Goal: Obtain resource: Download file/media

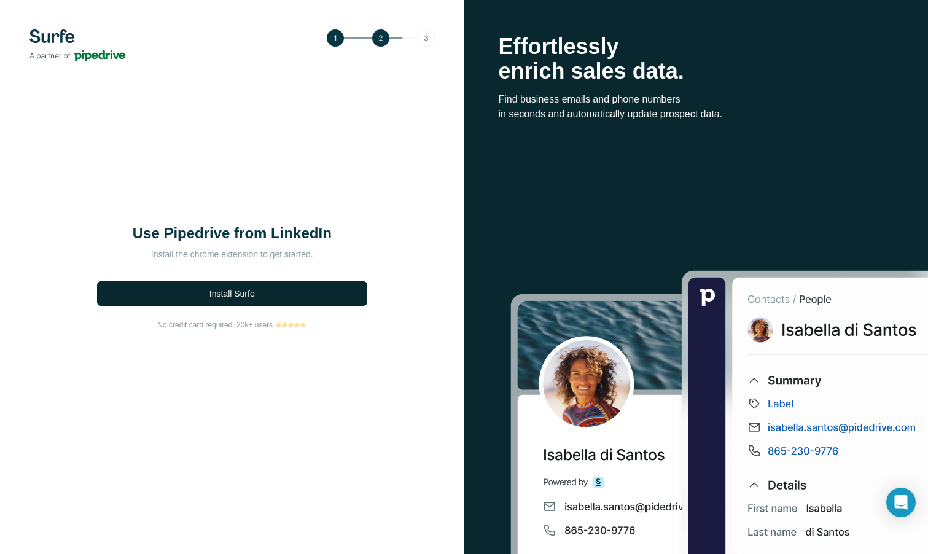
click at [228, 292] on span "Install Surfe" at bounding box center [231, 293] width 45 height 12
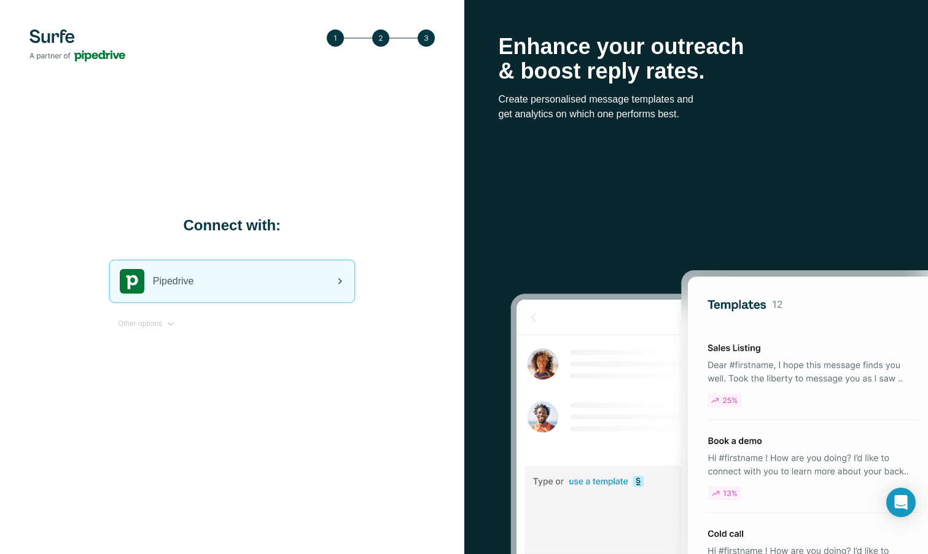
click at [309, 280] on div "Pipedrive" at bounding box center [232, 281] width 244 height 42
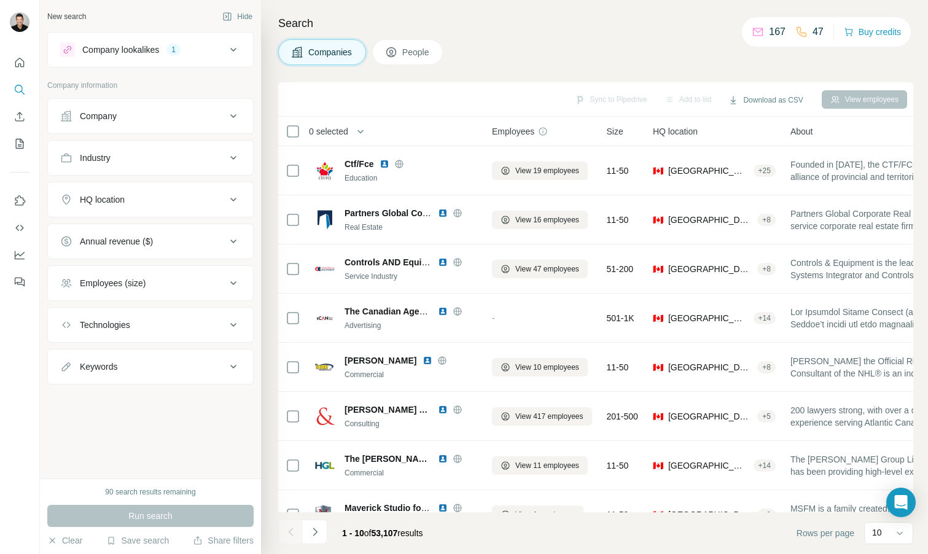
click at [234, 324] on icon at bounding box center [233, 324] width 15 height 15
click at [233, 120] on icon at bounding box center [233, 116] width 15 height 15
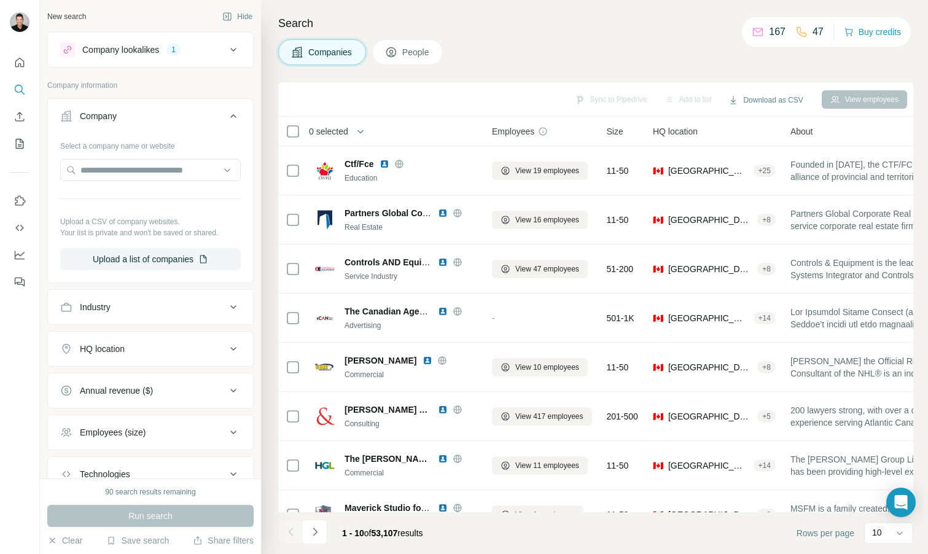
click at [233, 120] on icon at bounding box center [233, 116] width 15 height 15
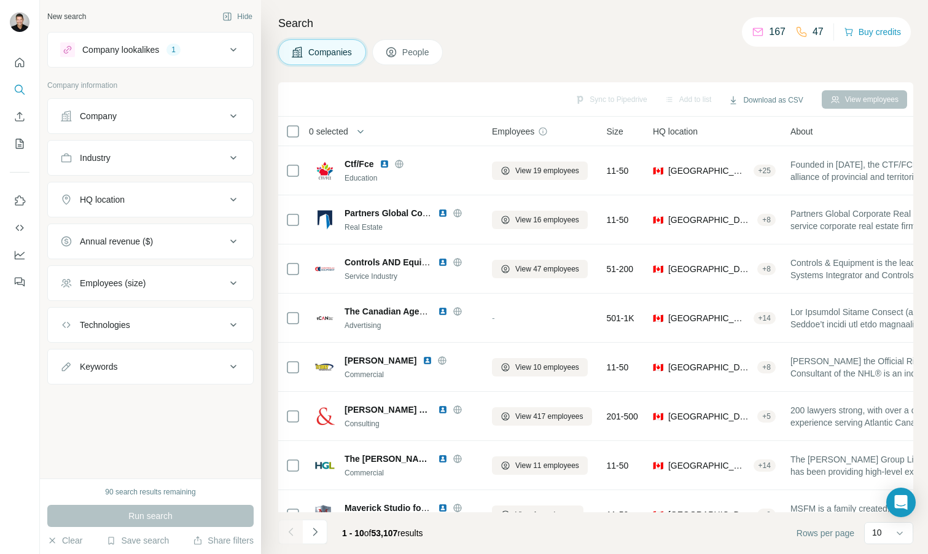
click at [230, 197] on icon at bounding box center [233, 199] width 15 height 15
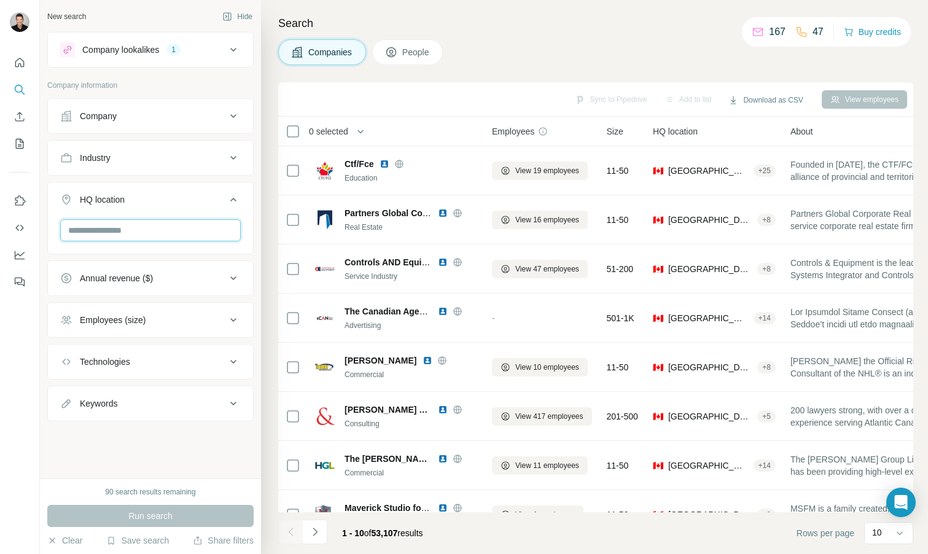
click at [150, 229] on input "text" at bounding box center [150, 230] width 180 height 22
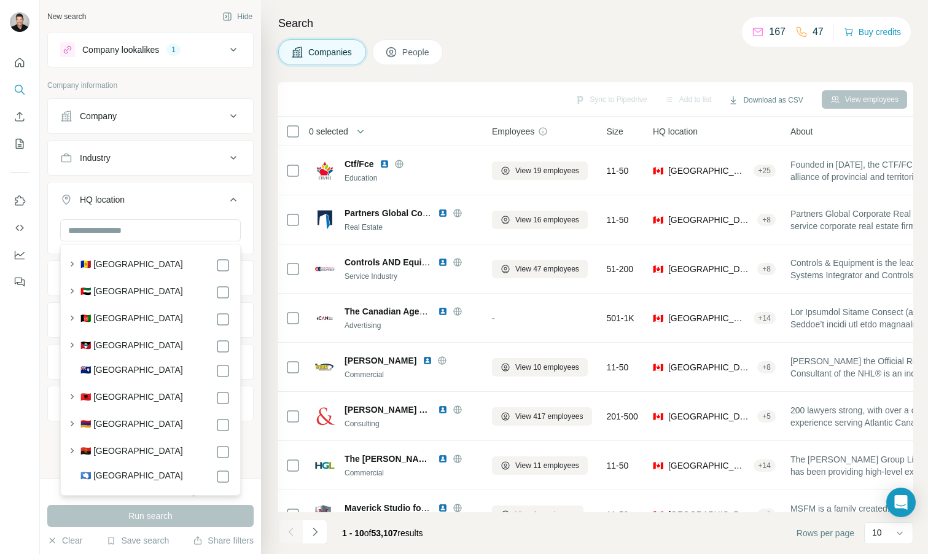
click at [494, 53] on div "Companies People" at bounding box center [595, 52] width 635 height 26
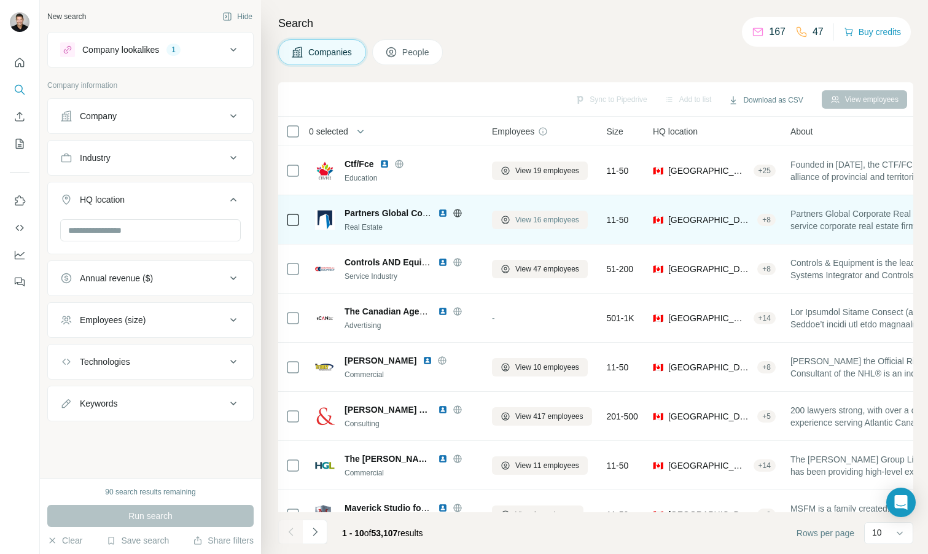
scroll to position [125, 0]
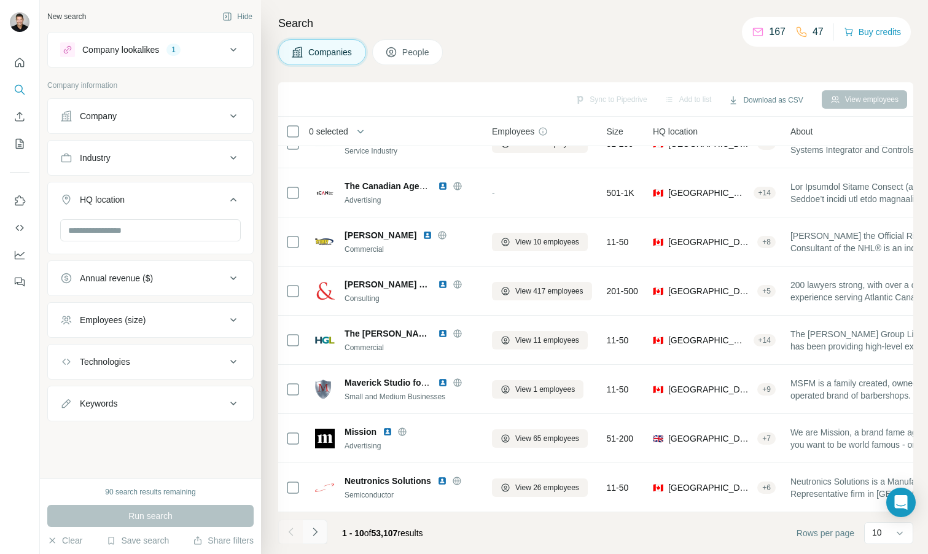
click at [312, 533] on icon "Navigate to next page" at bounding box center [315, 532] width 12 height 12
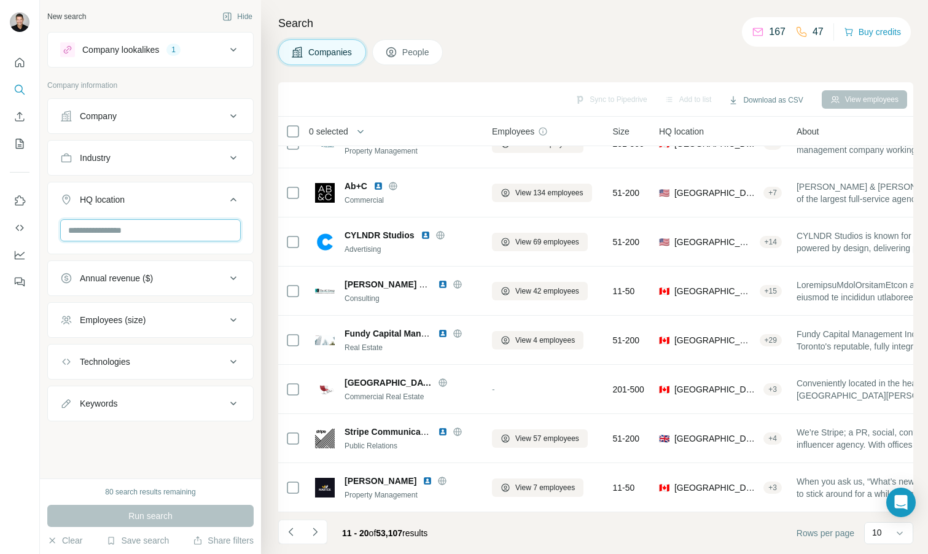
click at [150, 228] on input "text" at bounding box center [150, 230] width 180 height 22
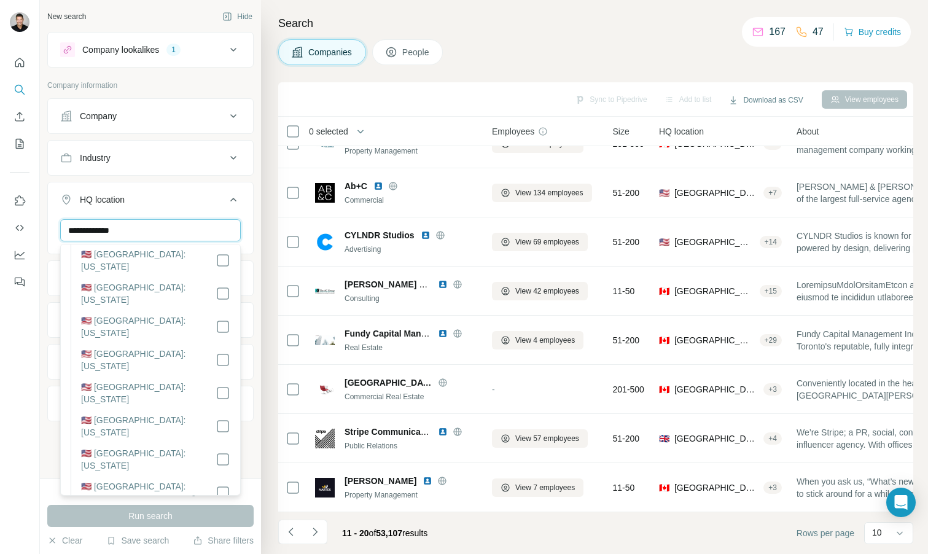
scroll to position [1014, 0]
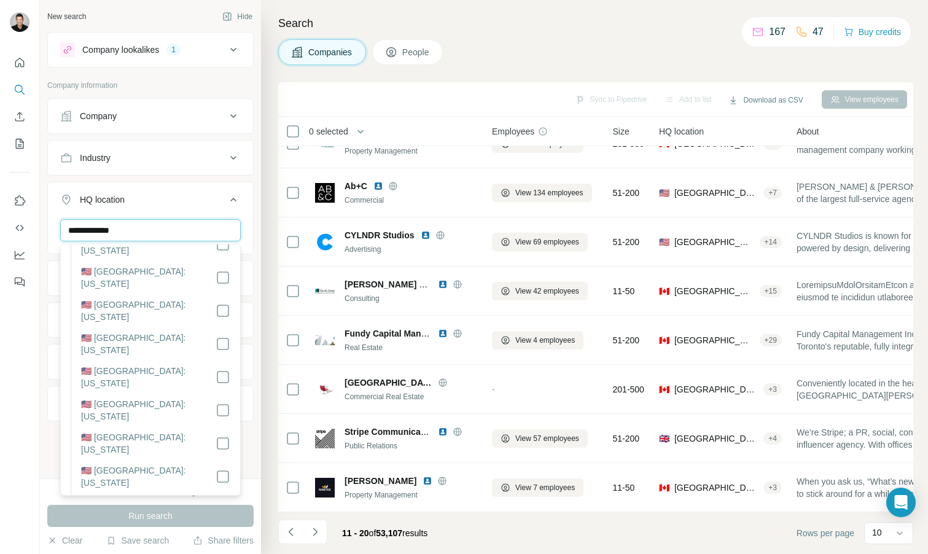
type input "**********"
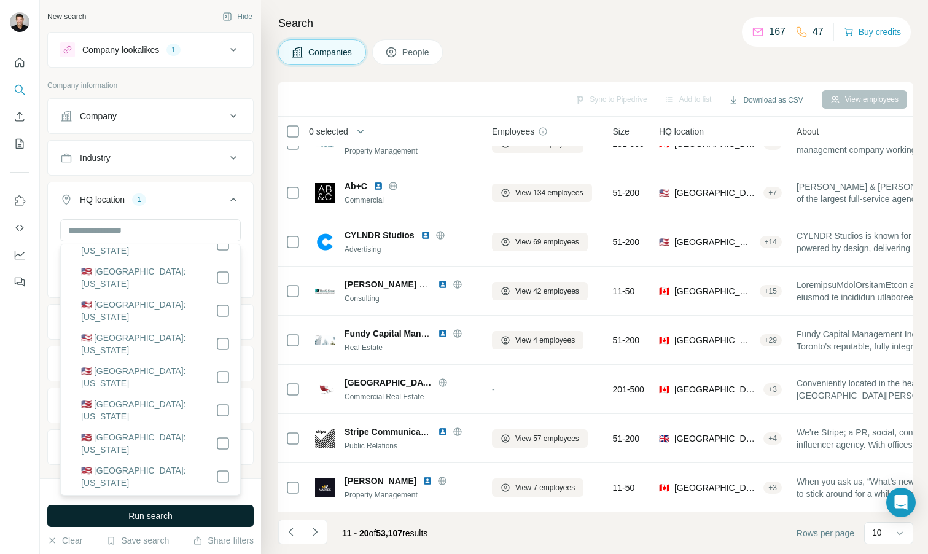
click at [164, 518] on span "Run search" at bounding box center [150, 516] width 44 height 12
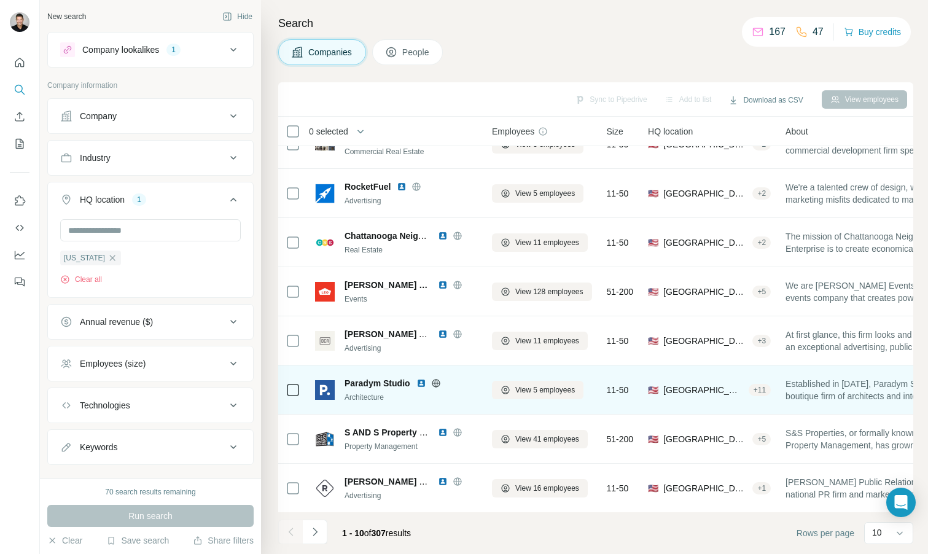
scroll to position [125, 0]
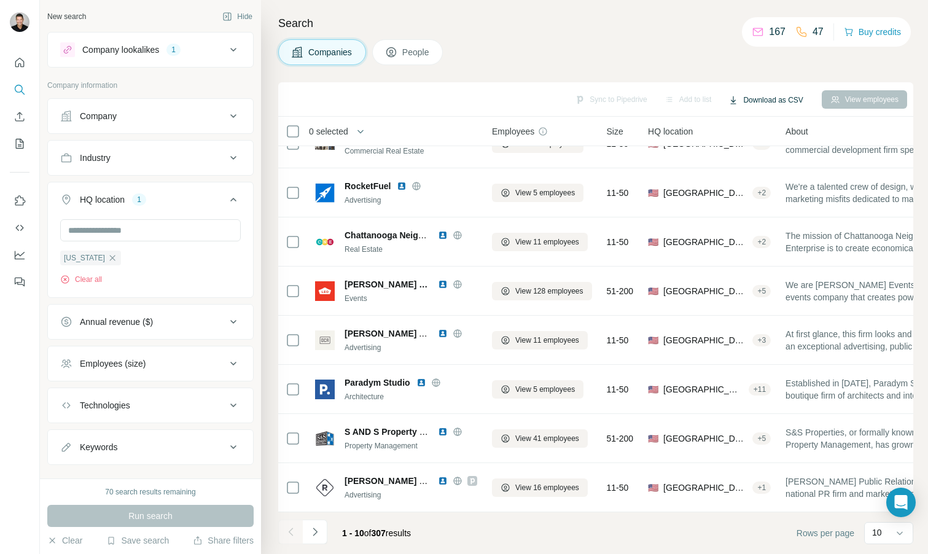
click at [771, 96] on button "Download as CSV" at bounding box center [764, 100] width 91 height 18
click at [761, 65] on div "Search Companies People Sync to Pipedrive Add to list Download as CSV View empl…" at bounding box center [594, 277] width 667 height 554
click at [319, 533] on icon "Navigate to next page" at bounding box center [315, 532] width 12 height 12
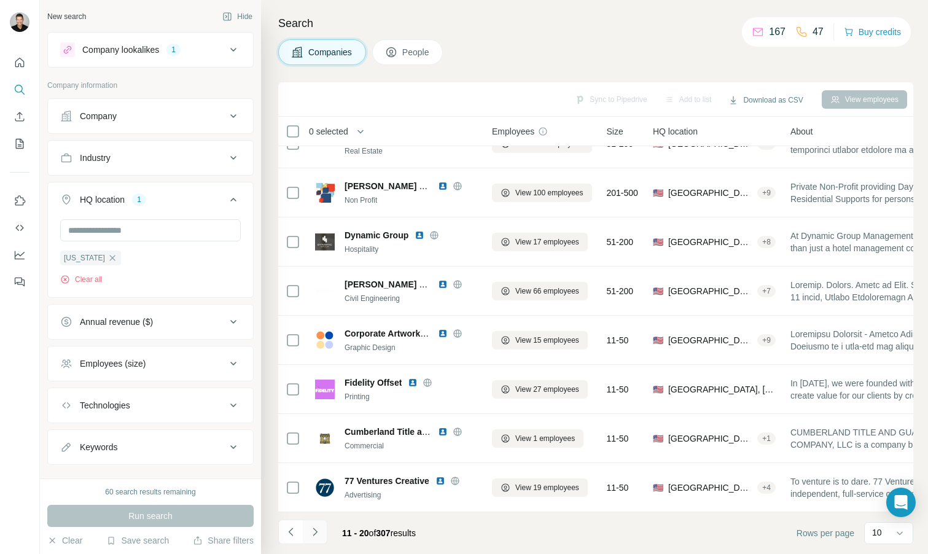
click at [319, 528] on icon "Navigate to next page" at bounding box center [315, 532] width 12 height 12
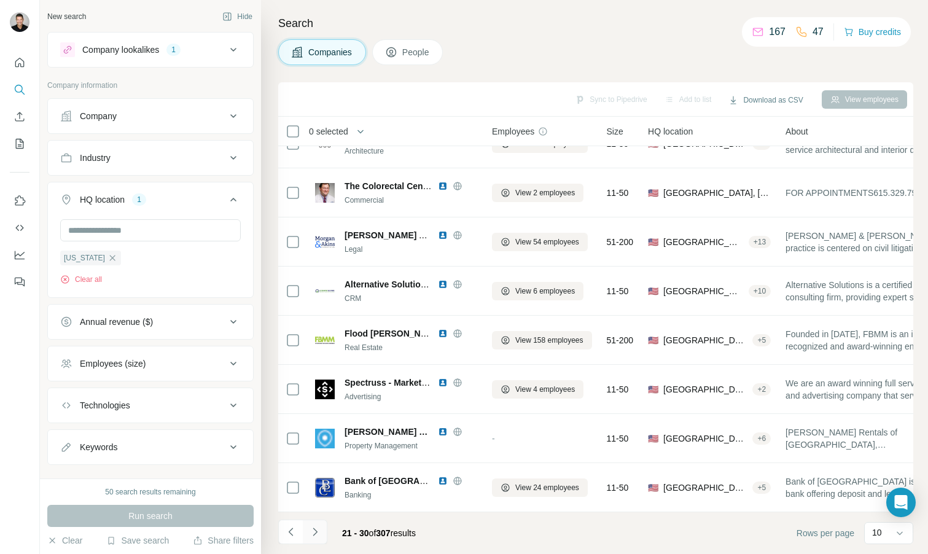
click at [316, 532] on icon "Navigate to next page" at bounding box center [314, 531] width 4 height 8
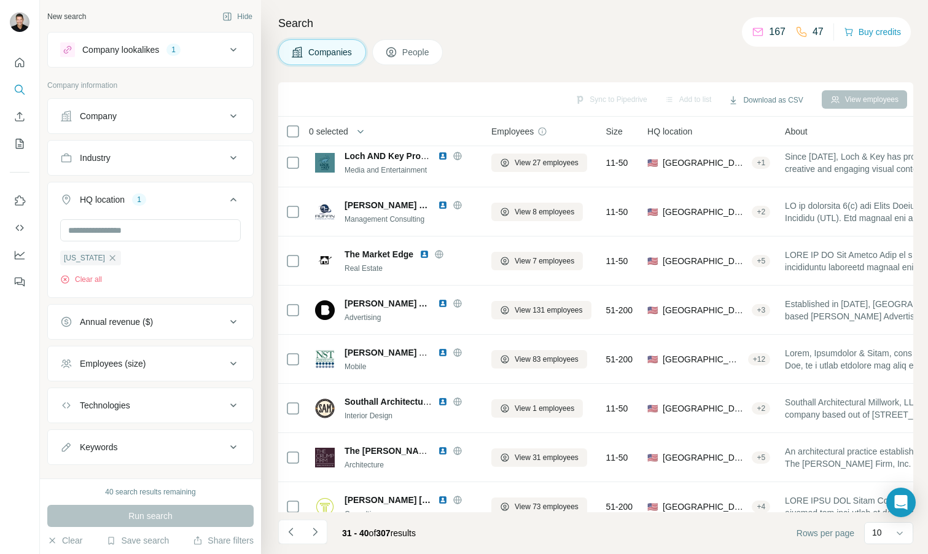
scroll to position [125, 1]
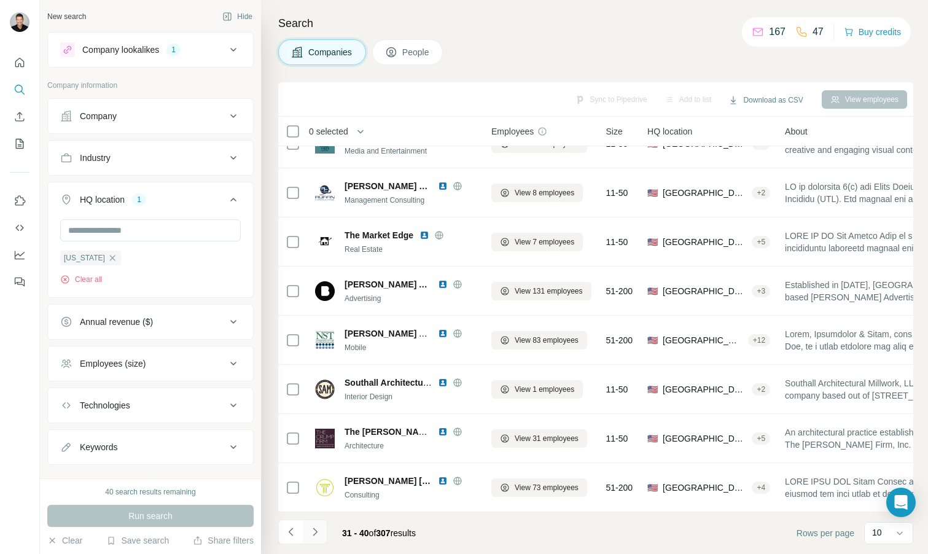
click at [317, 532] on icon "Navigate to next page" at bounding box center [315, 532] width 12 height 12
